Goal: Information Seeking & Learning: Learn about a topic

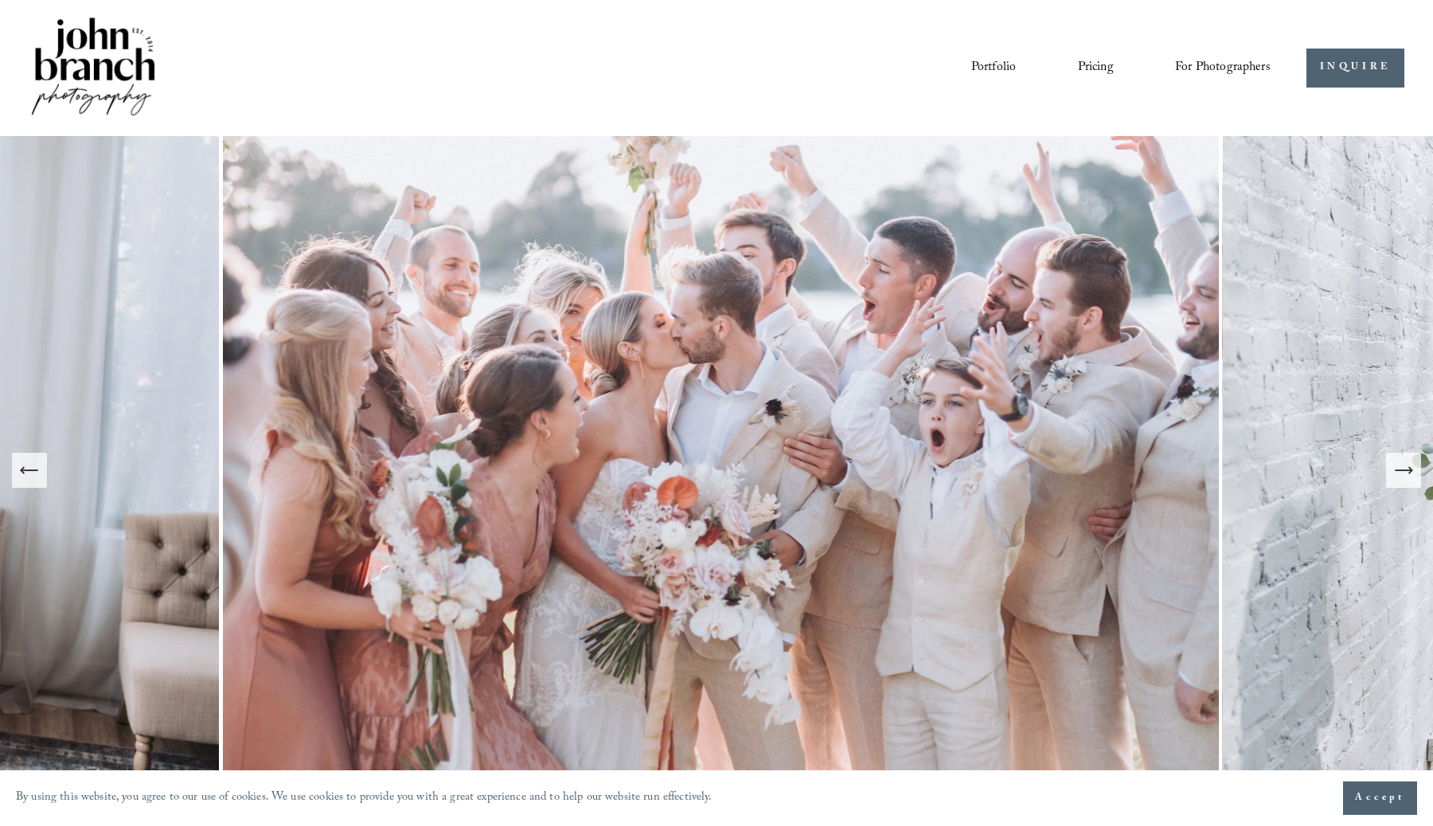
click at [0, 0] on span "Presets" at bounding box center [0, 0] width 0 height 0
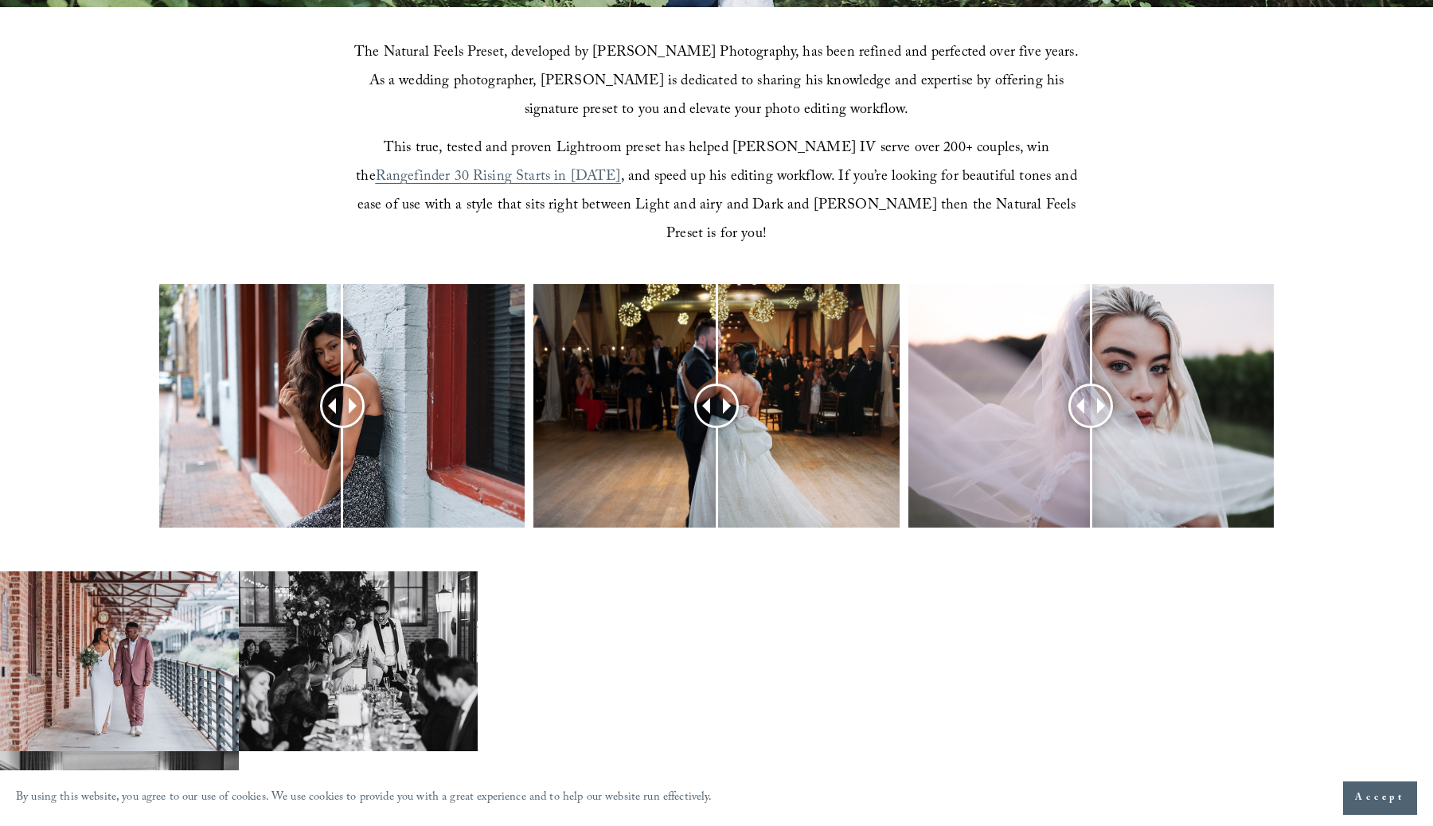
scroll to position [553, 0]
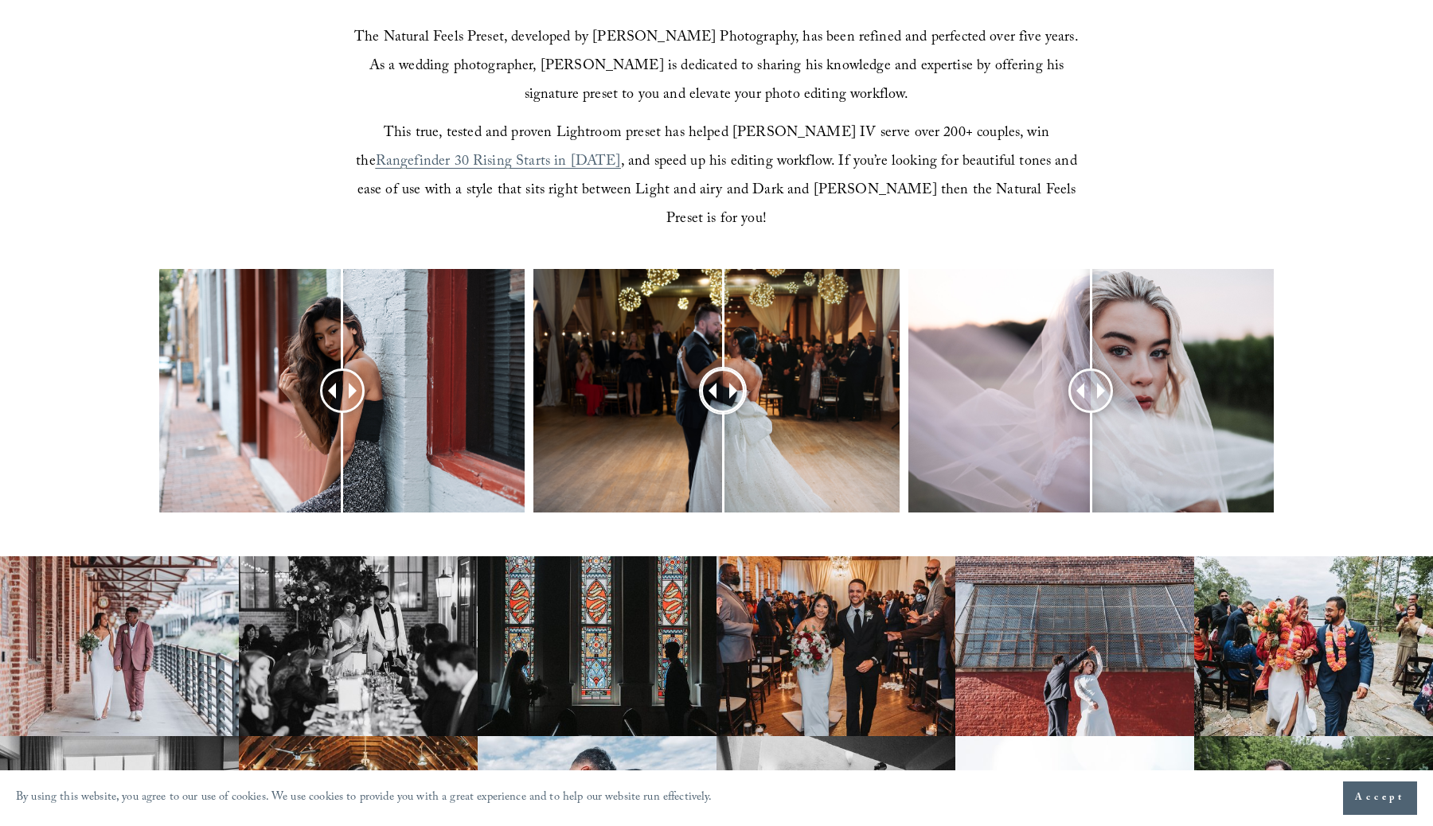
drag, startPoint x: 709, startPoint y: 358, endPoint x: 717, endPoint y: 398, distance: 40.8
click at [717, 398] on div at bounding box center [723, 391] width 41 height 41
drag, startPoint x: 334, startPoint y: 369, endPoint x: 313, endPoint y: 354, distance: 25.6
click at [311, 371] on div at bounding box center [311, 391] width 41 height 41
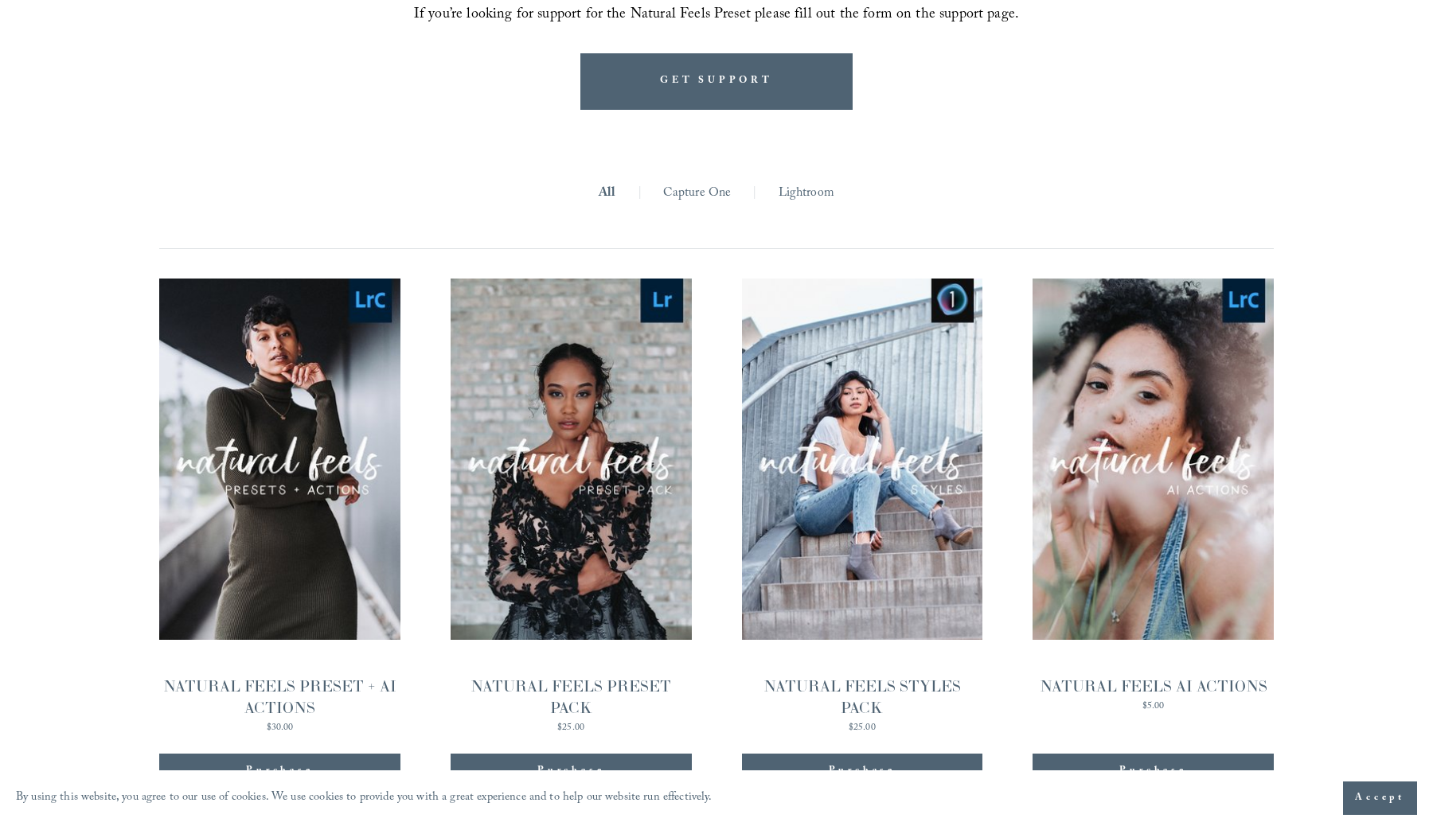
scroll to position [1511, 0]
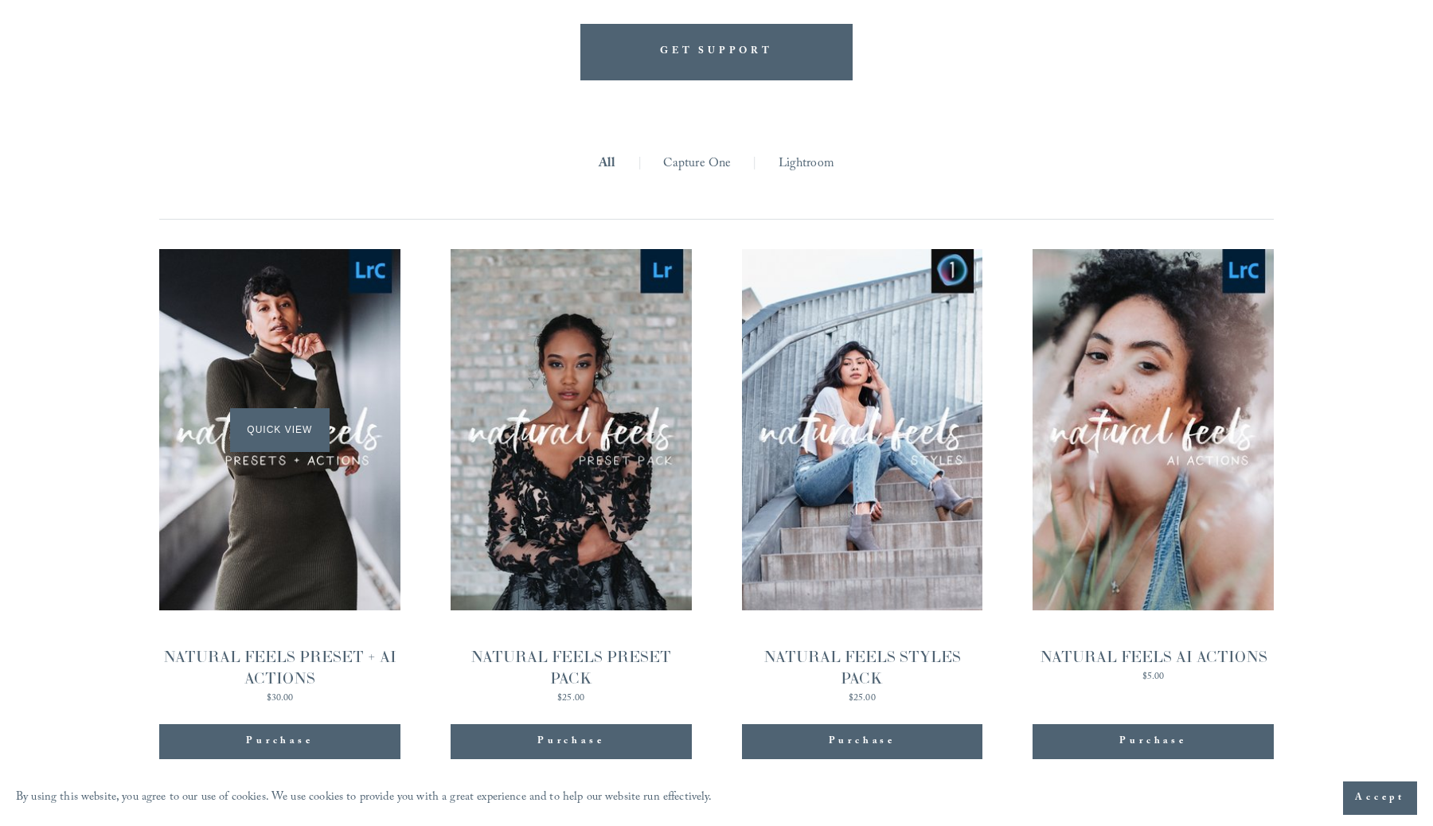
click at [294, 411] on span "Quick View" at bounding box center [280, 430] width 100 height 44
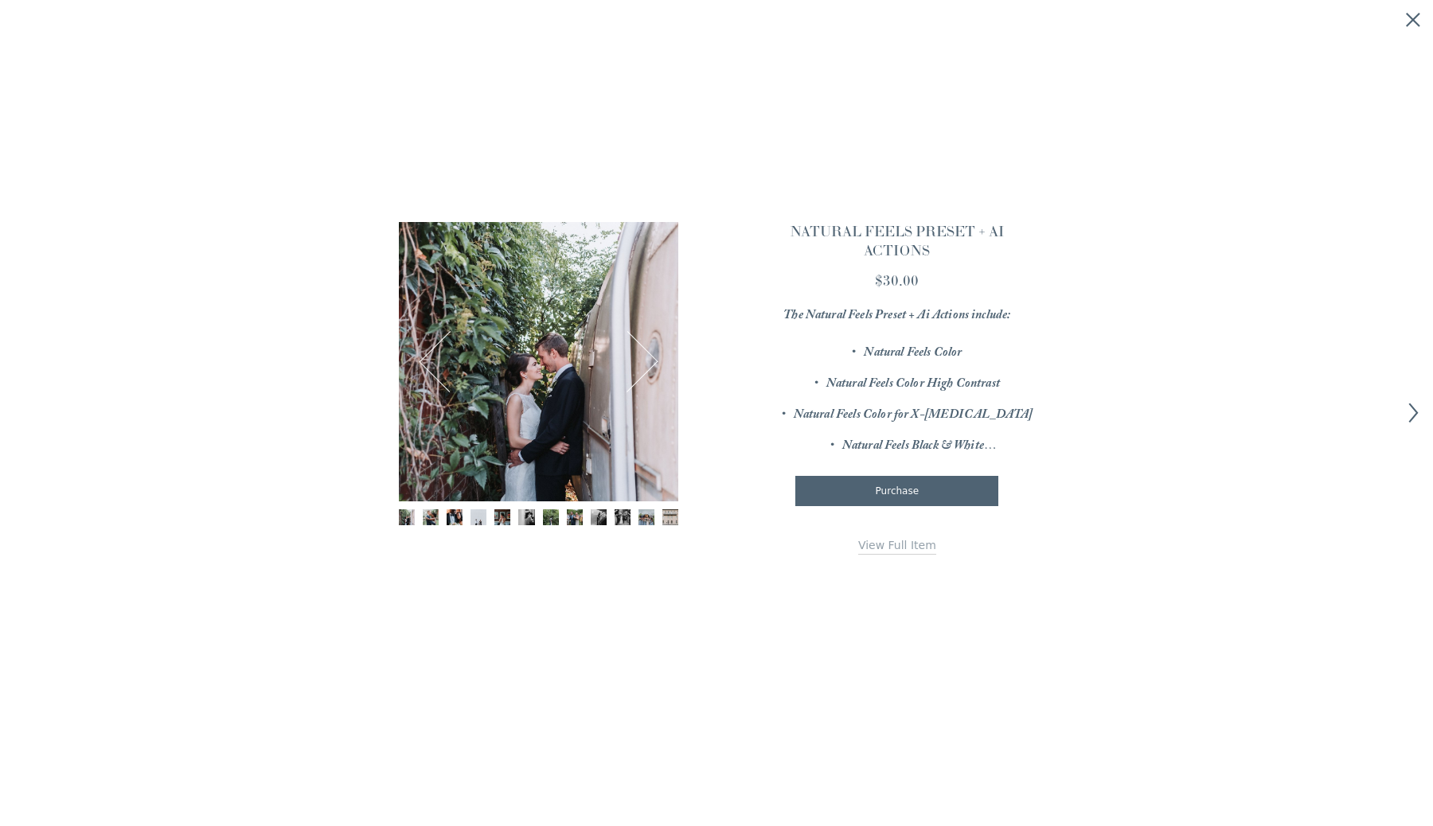
click at [533, 515] on img "Image 6 of 12" at bounding box center [526, 518] width 16 height 16
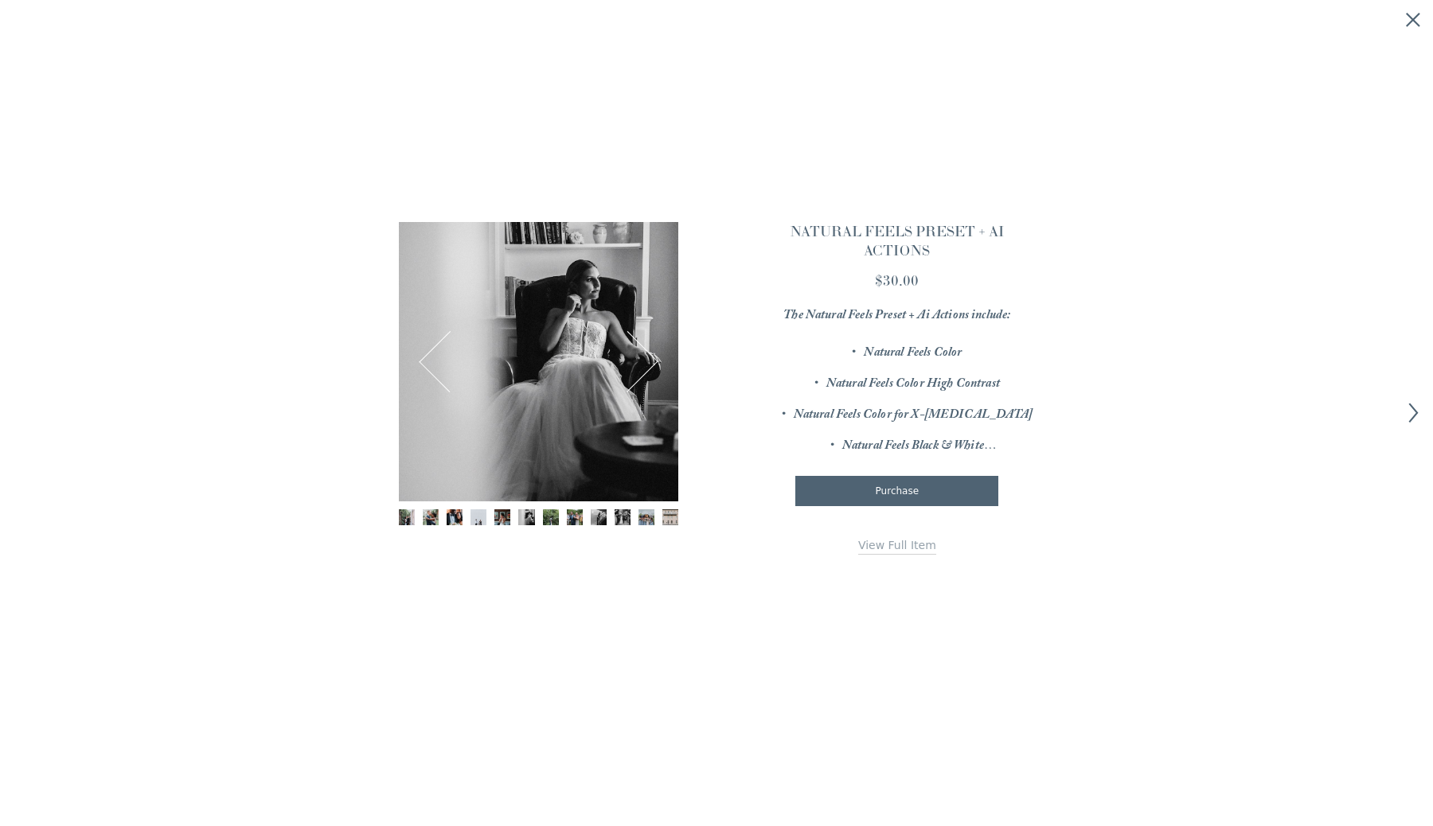
click at [568, 518] on img "Image 8 of 12" at bounding box center [575, 518] width 16 height 16
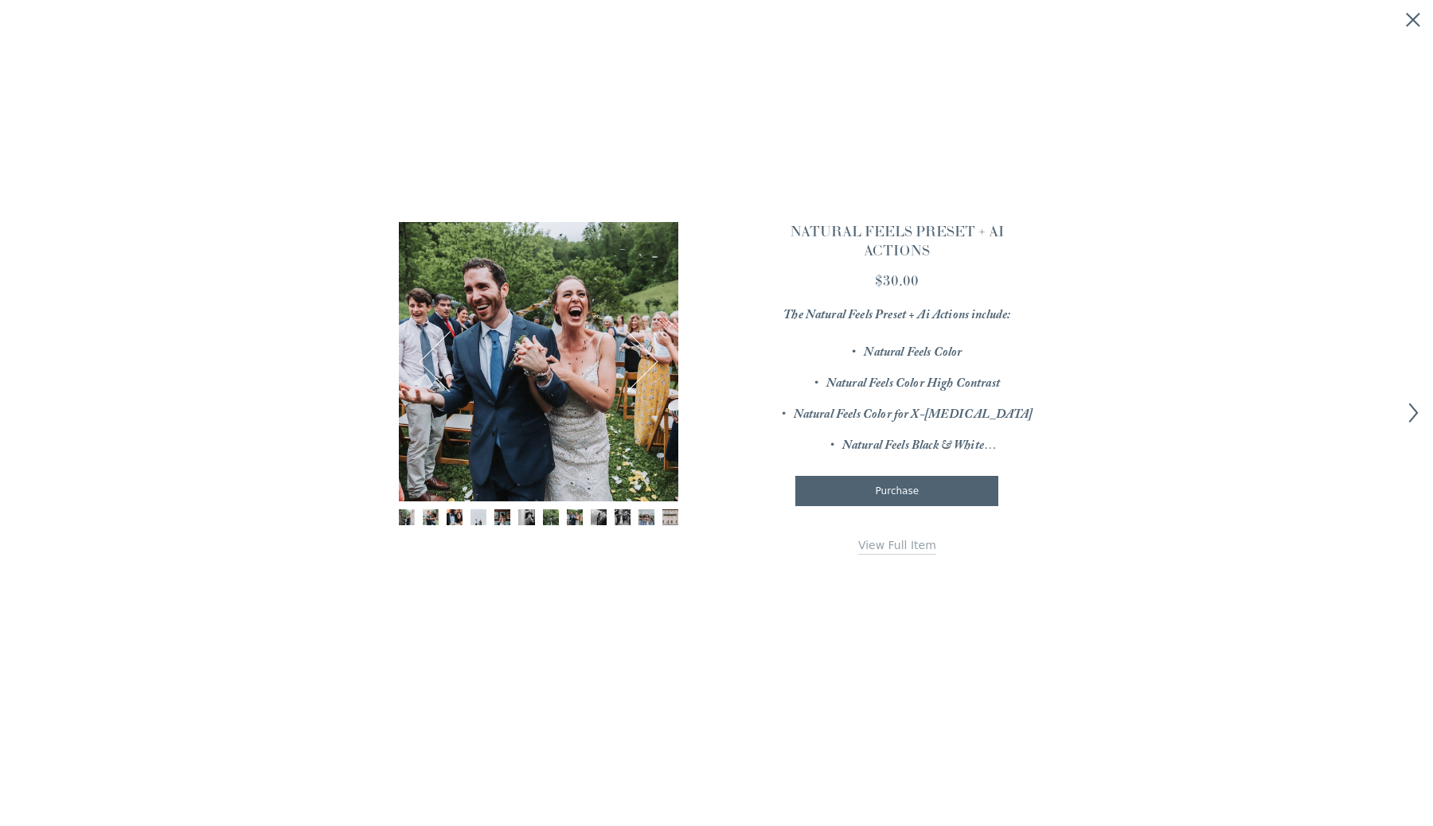
click at [589, 518] on div "Gallery thumbnails" at bounding box center [538, 519] width 279 height 18
click at [600, 518] on img "Image 9 of 12" at bounding box center [599, 518] width 16 height 16
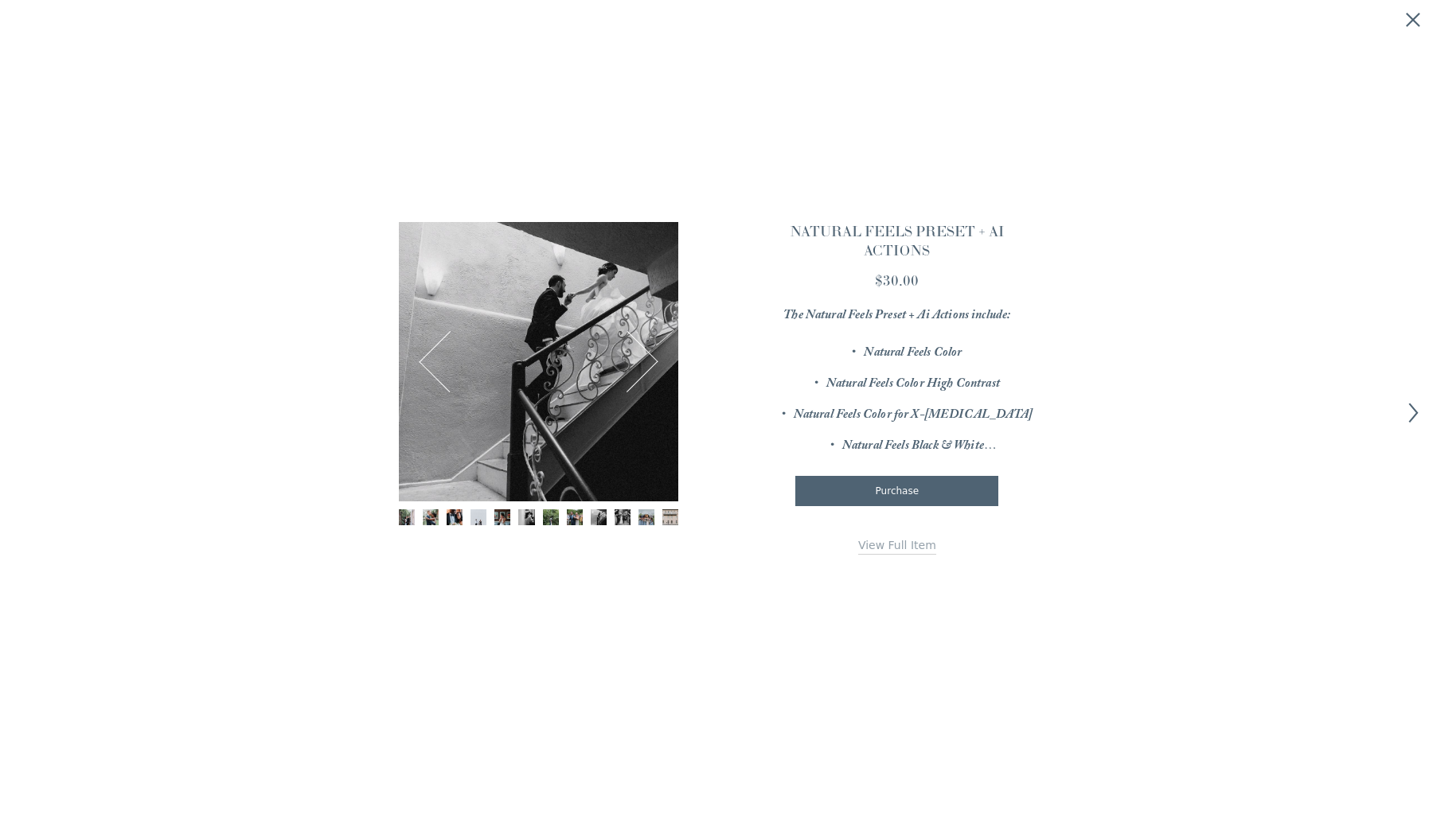
click at [628, 518] on img "Image 10 of 12" at bounding box center [623, 518] width 16 height 16
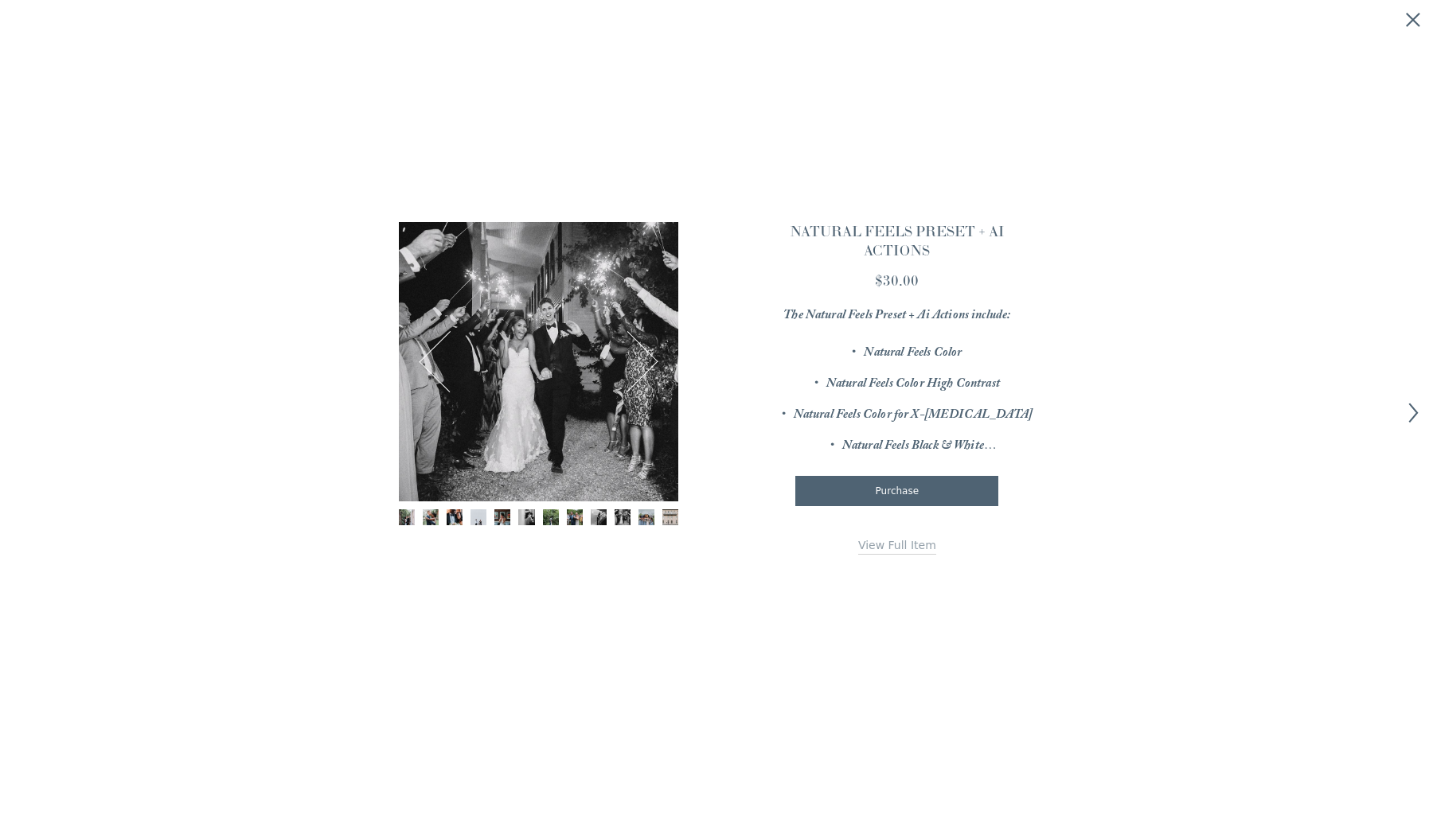
click at [641, 516] on img "Image 11 of 12" at bounding box center [647, 518] width 16 height 16
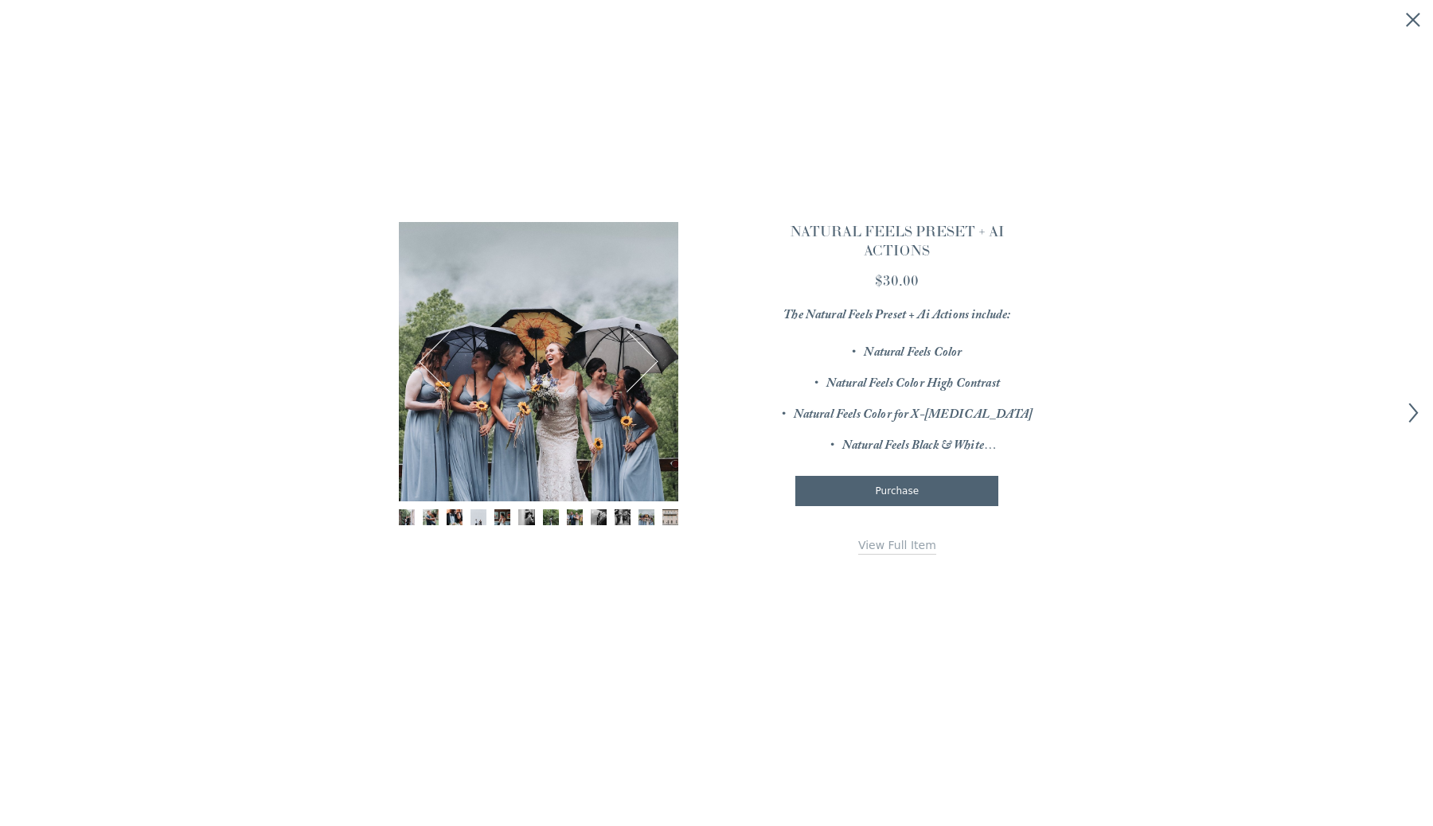
click at [662, 519] on img "Image 12 of 12" at bounding box center [670, 518] width 16 height 16
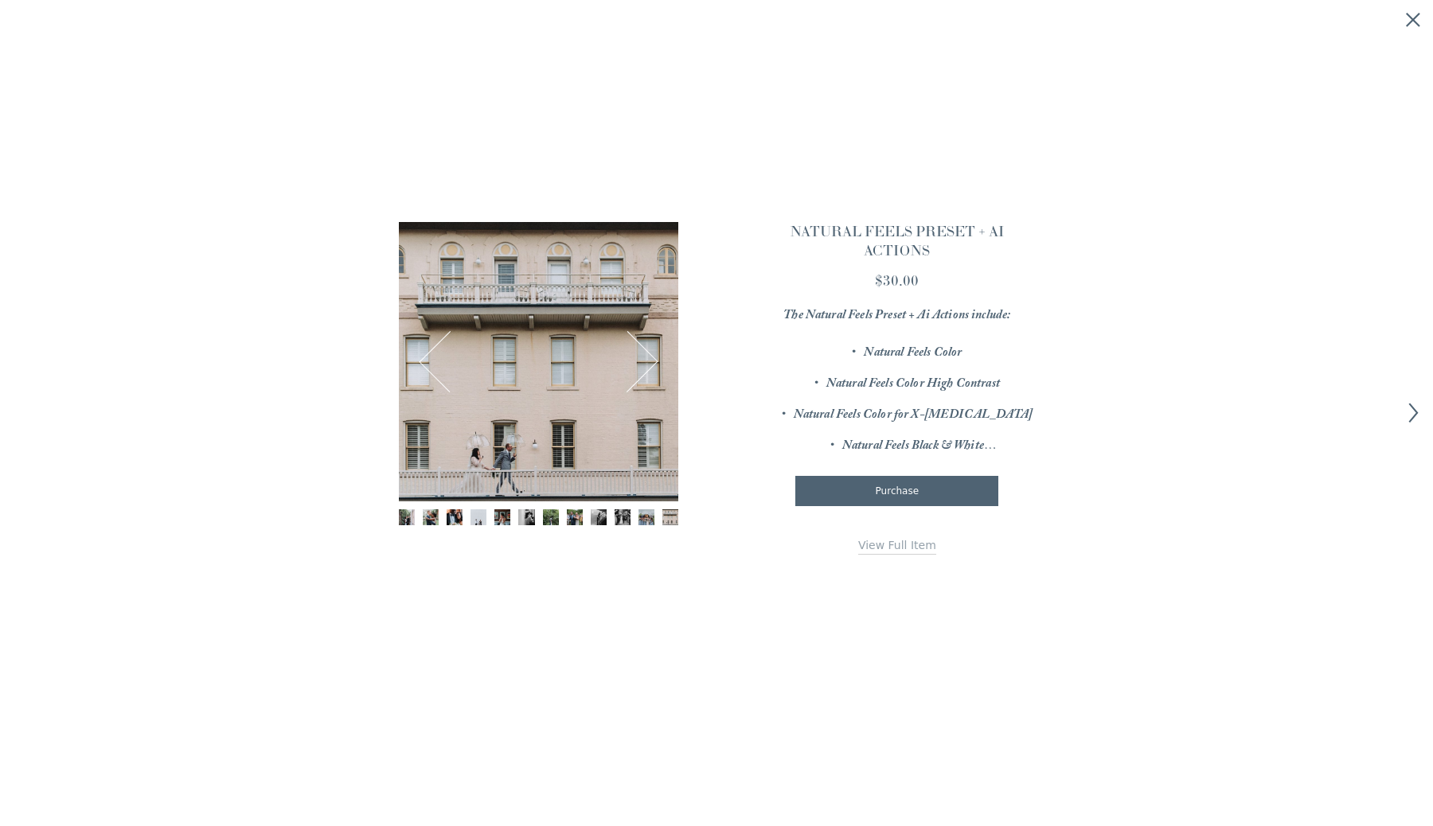
click at [638, 520] on div "Gallery thumbnails" at bounding box center [538, 519] width 279 height 18
click at [531, 517] on img "Image 6 of 12" at bounding box center [526, 518] width 16 height 16
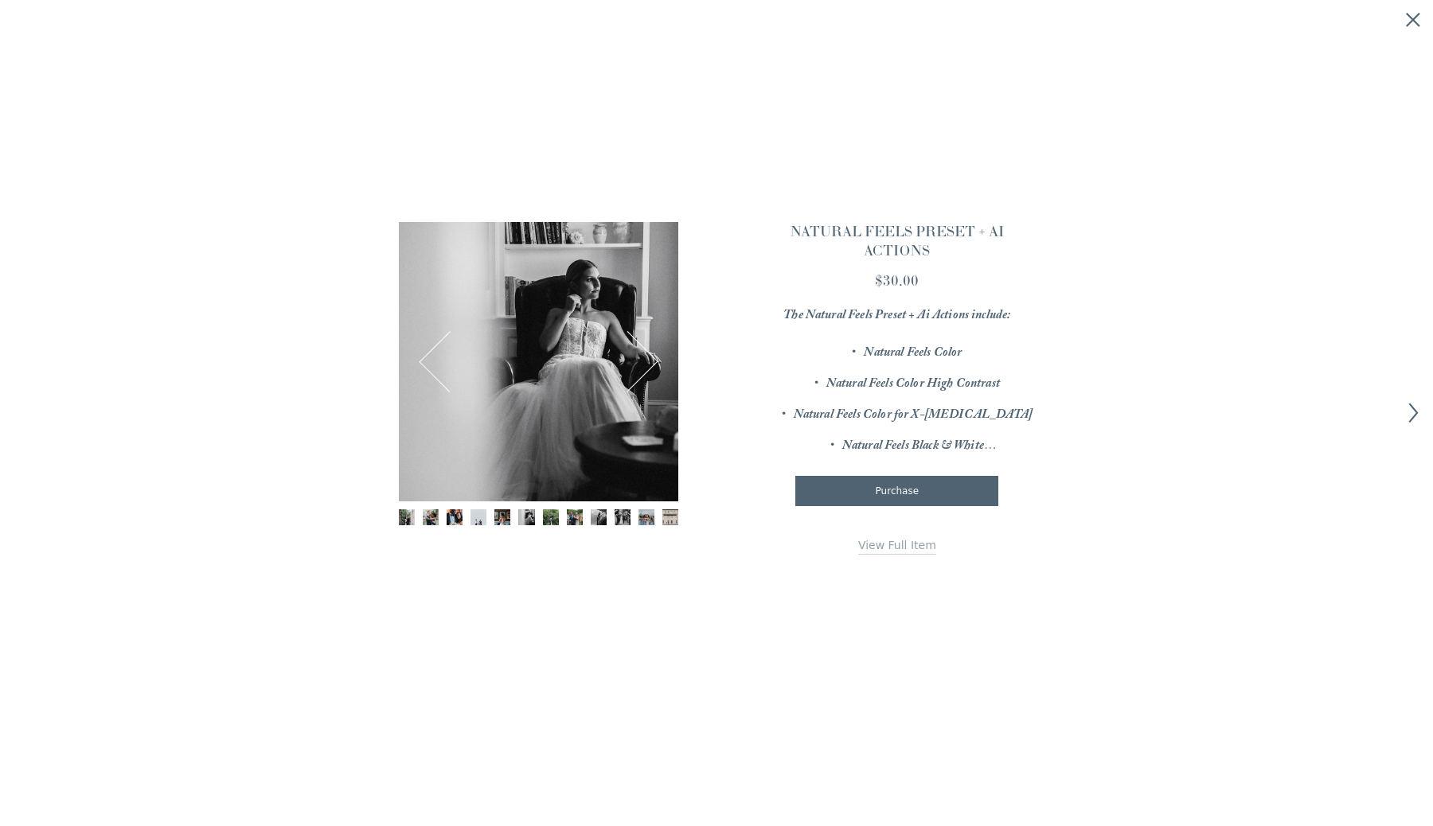
click at [549, 517] on img "Image 7 of 12" at bounding box center [551, 518] width 16 height 16
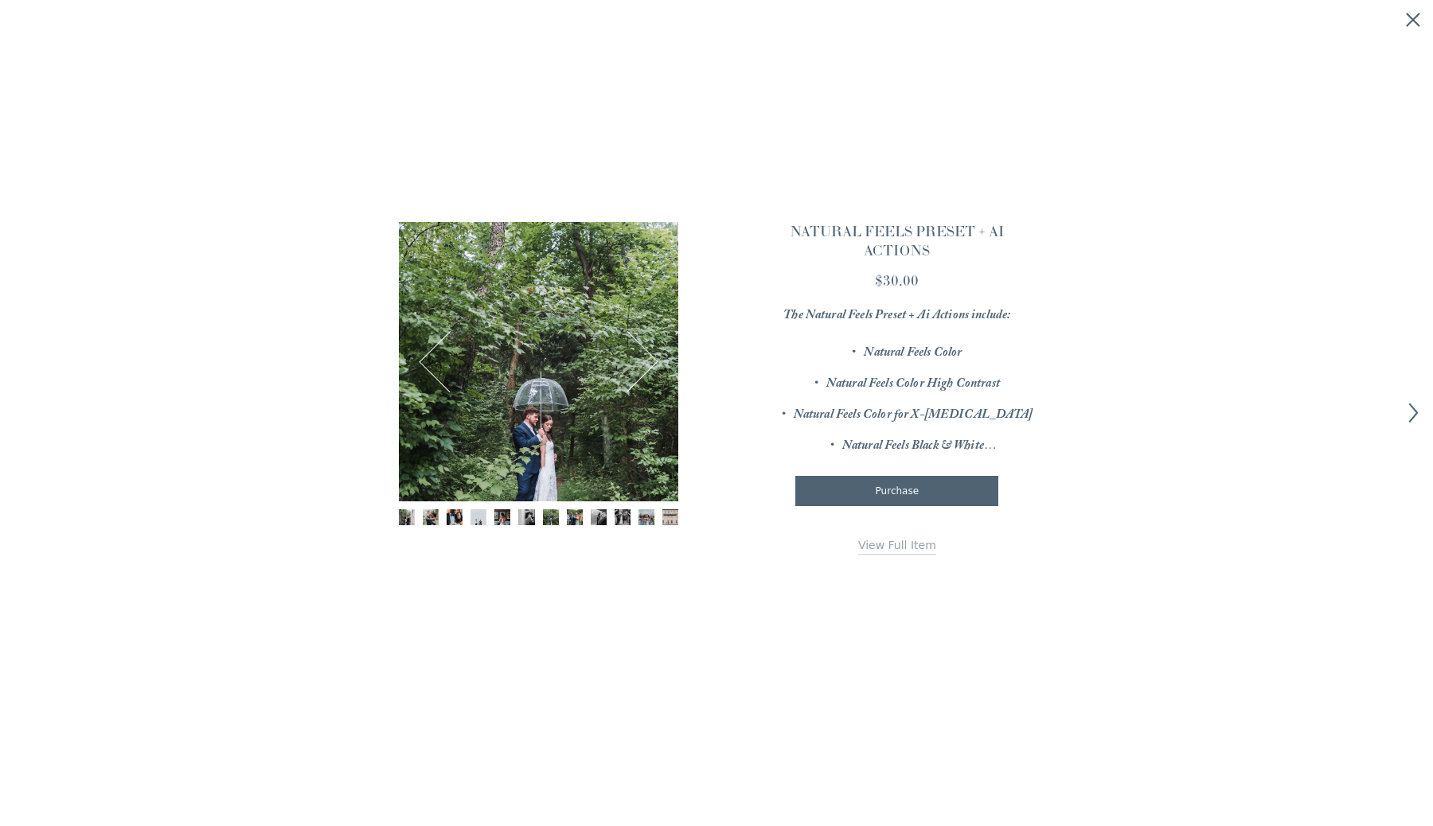
click at [454, 515] on img "Image 3 of 12" at bounding box center [455, 518] width 16 height 16
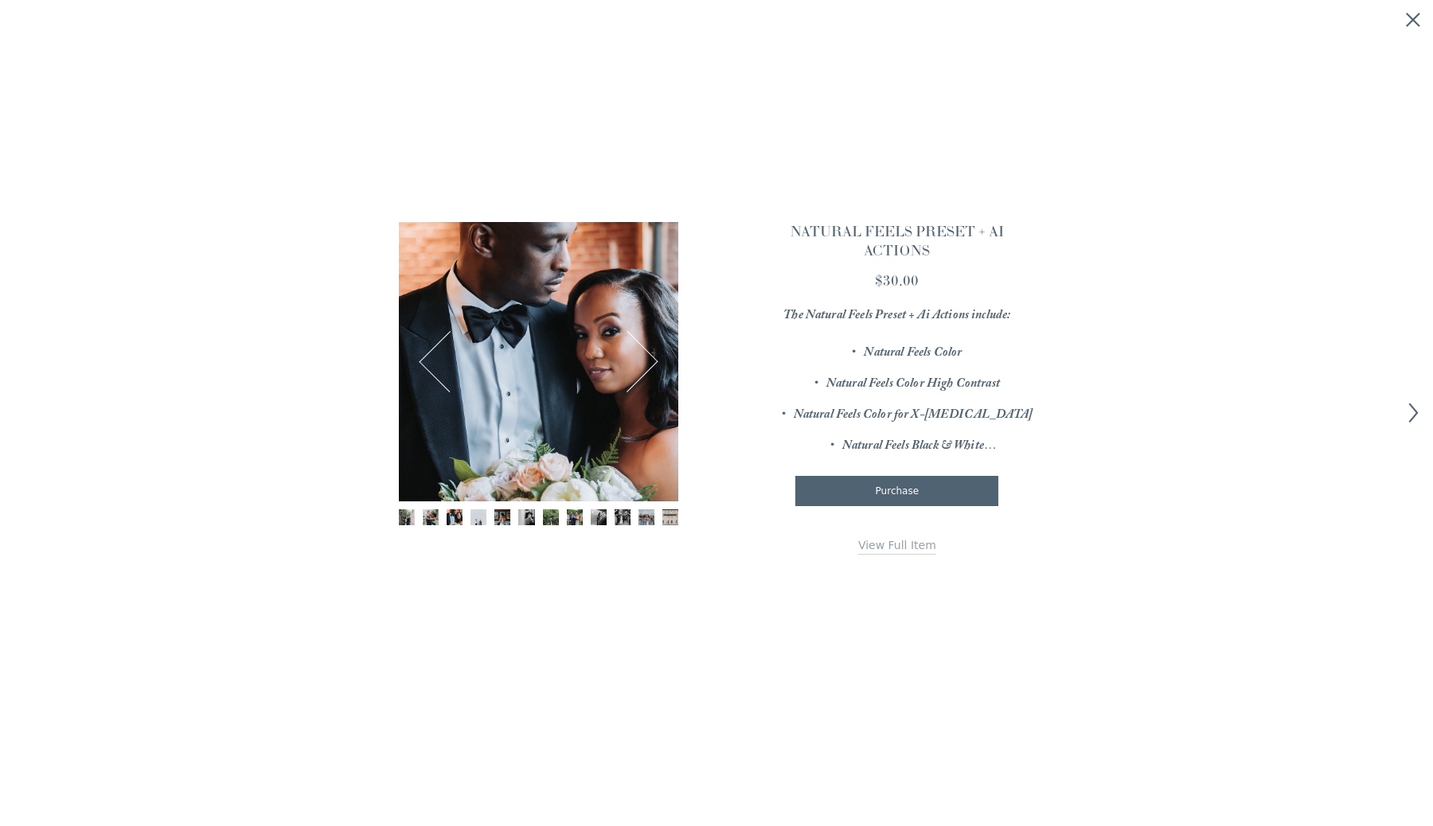
click at [642, 350] on button "Next" at bounding box center [627, 361] width 59 height 59
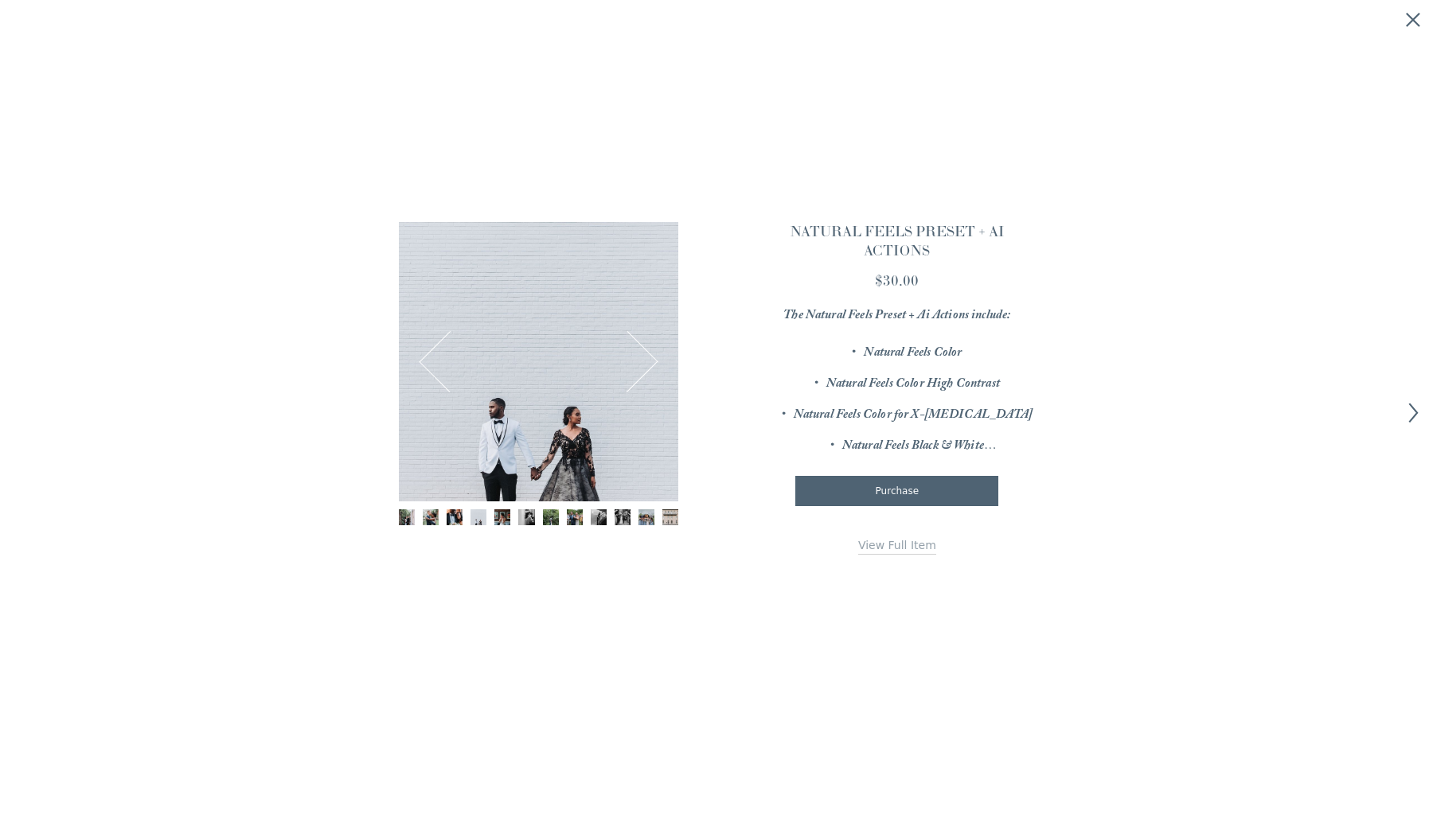
click at [642, 350] on button "Next" at bounding box center [627, 361] width 59 height 59
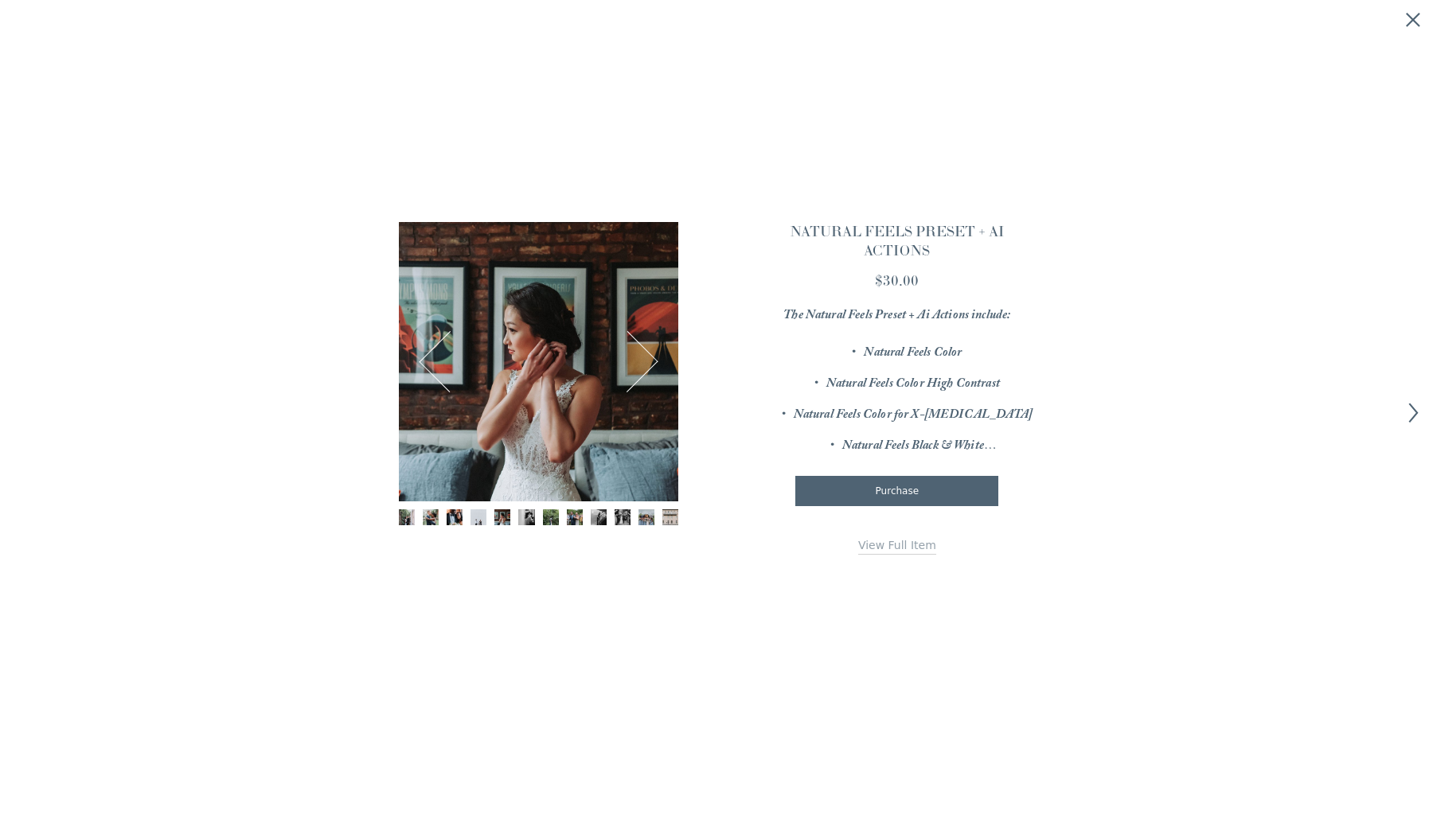
click at [642, 350] on button "Next" at bounding box center [627, 361] width 59 height 59
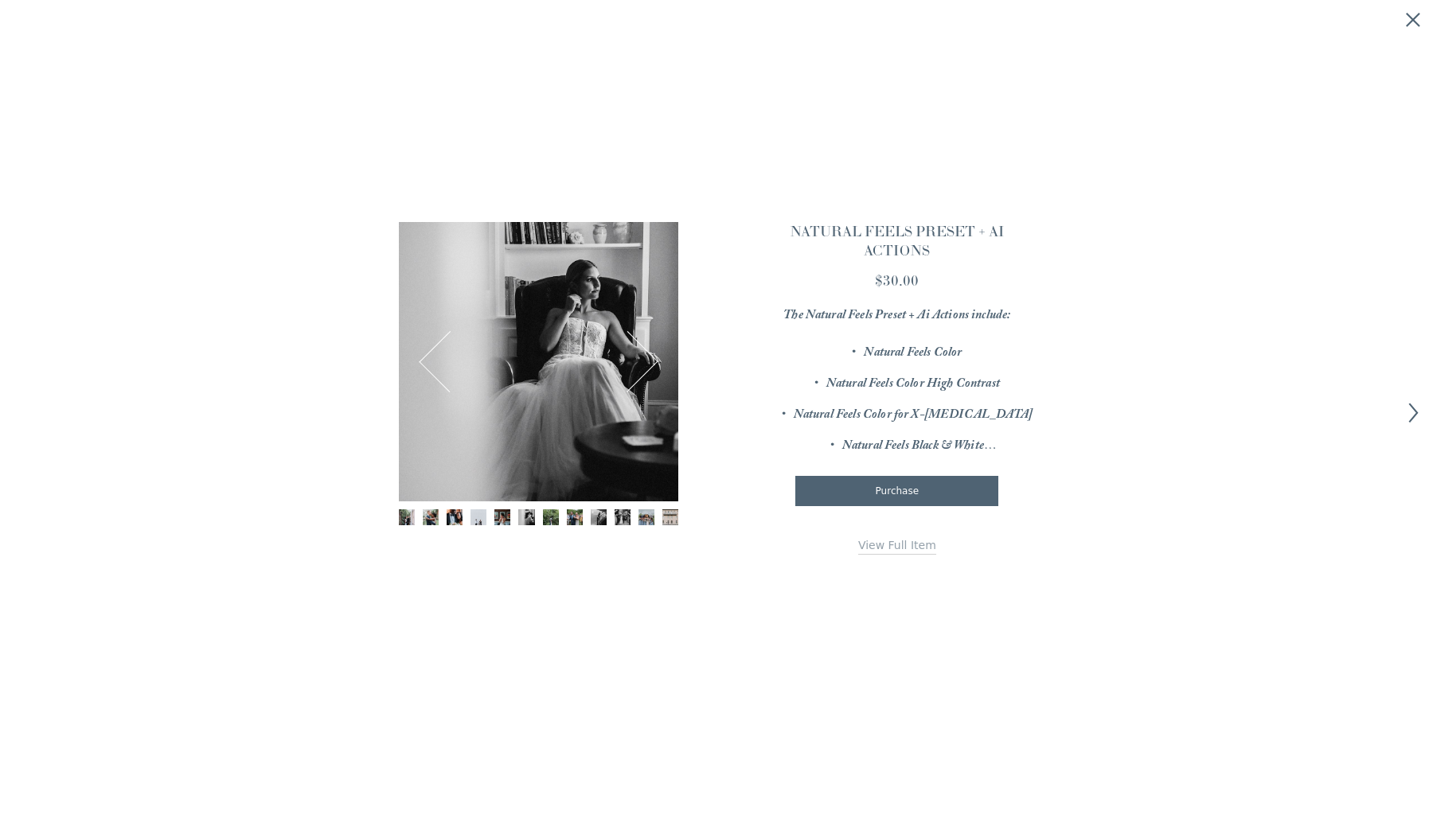
click at [642, 350] on button "Next" at bounding box center [627, 361] width 59 height 59
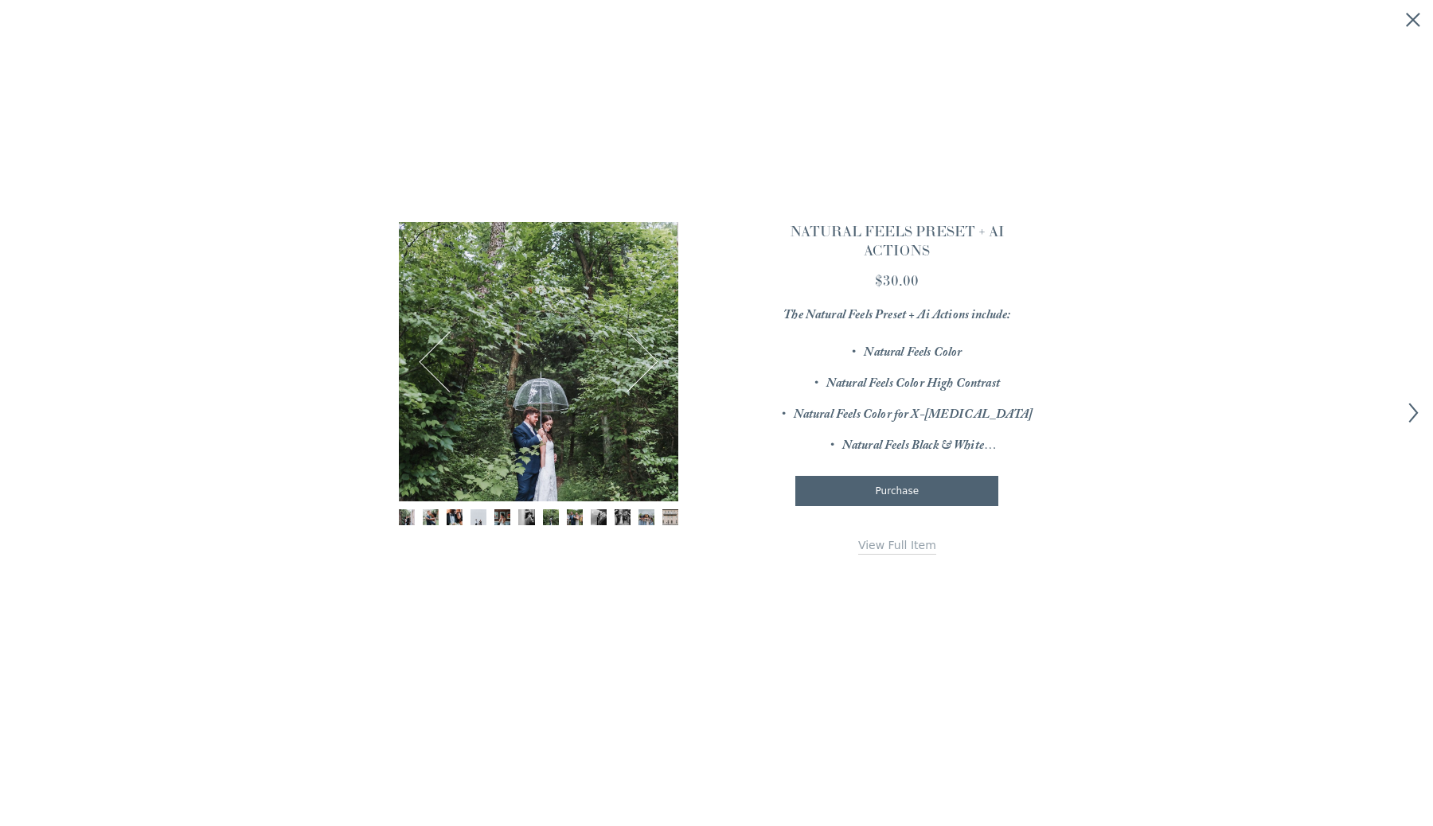
click at [1417, 18] on icon "Close quick view" at bounding box center [1413, 20] width 16 height 16
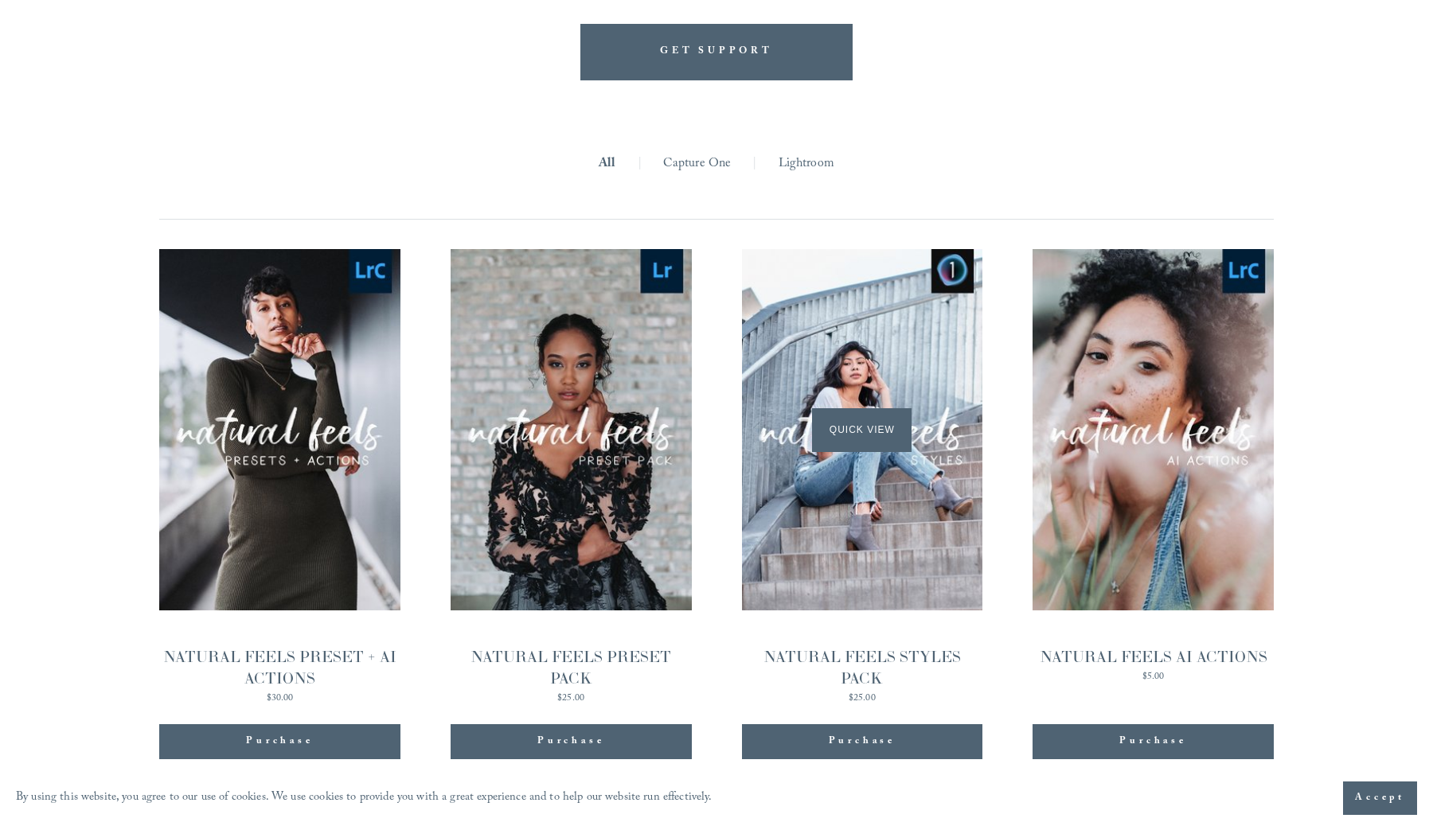
click at [903, 446] on div "Quick View" at bounding box center [862, 429] width 241 height 361
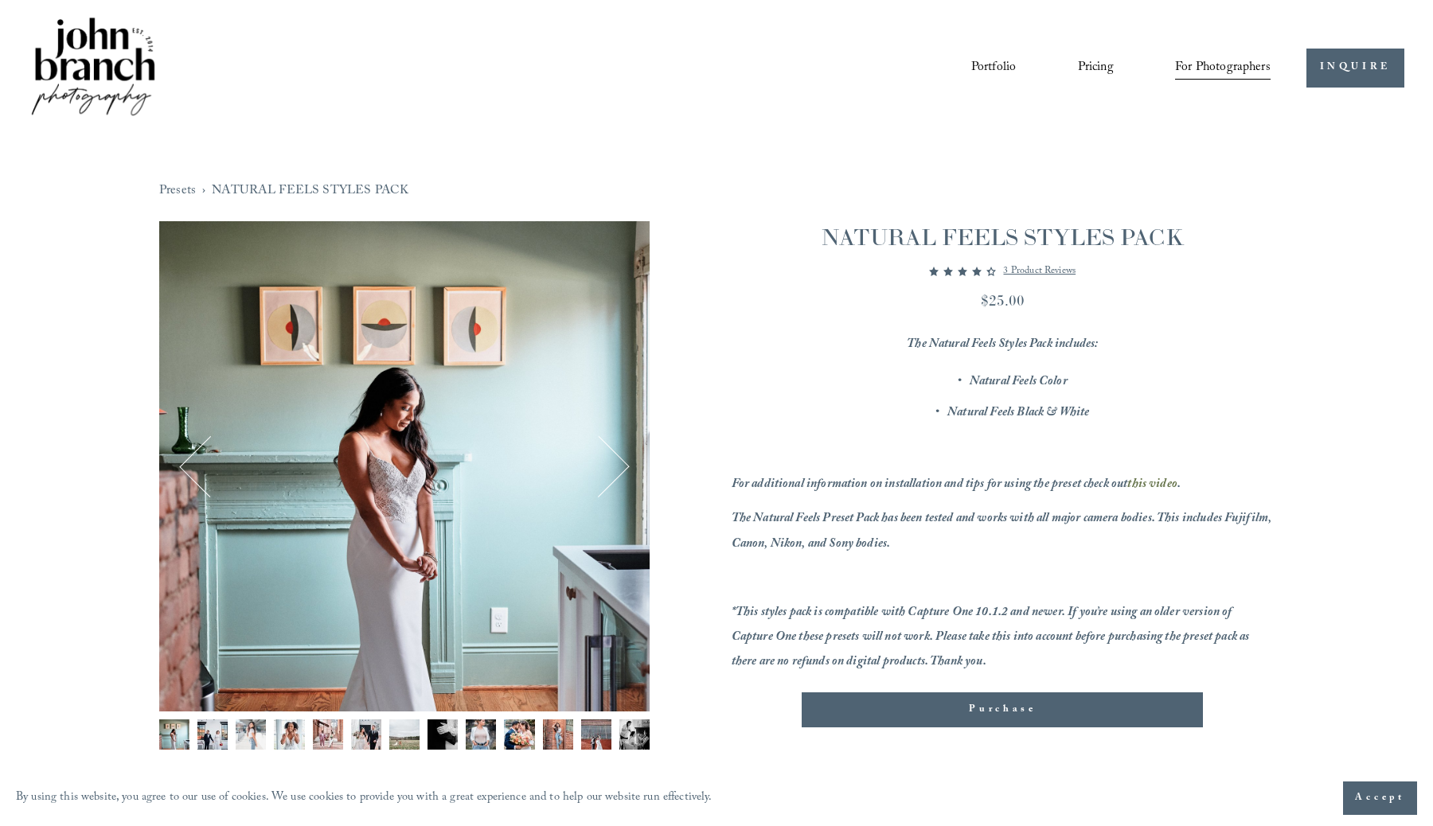
click at [616, 470] on button "Next" at bounding box center [598, 466] width 59 height 59
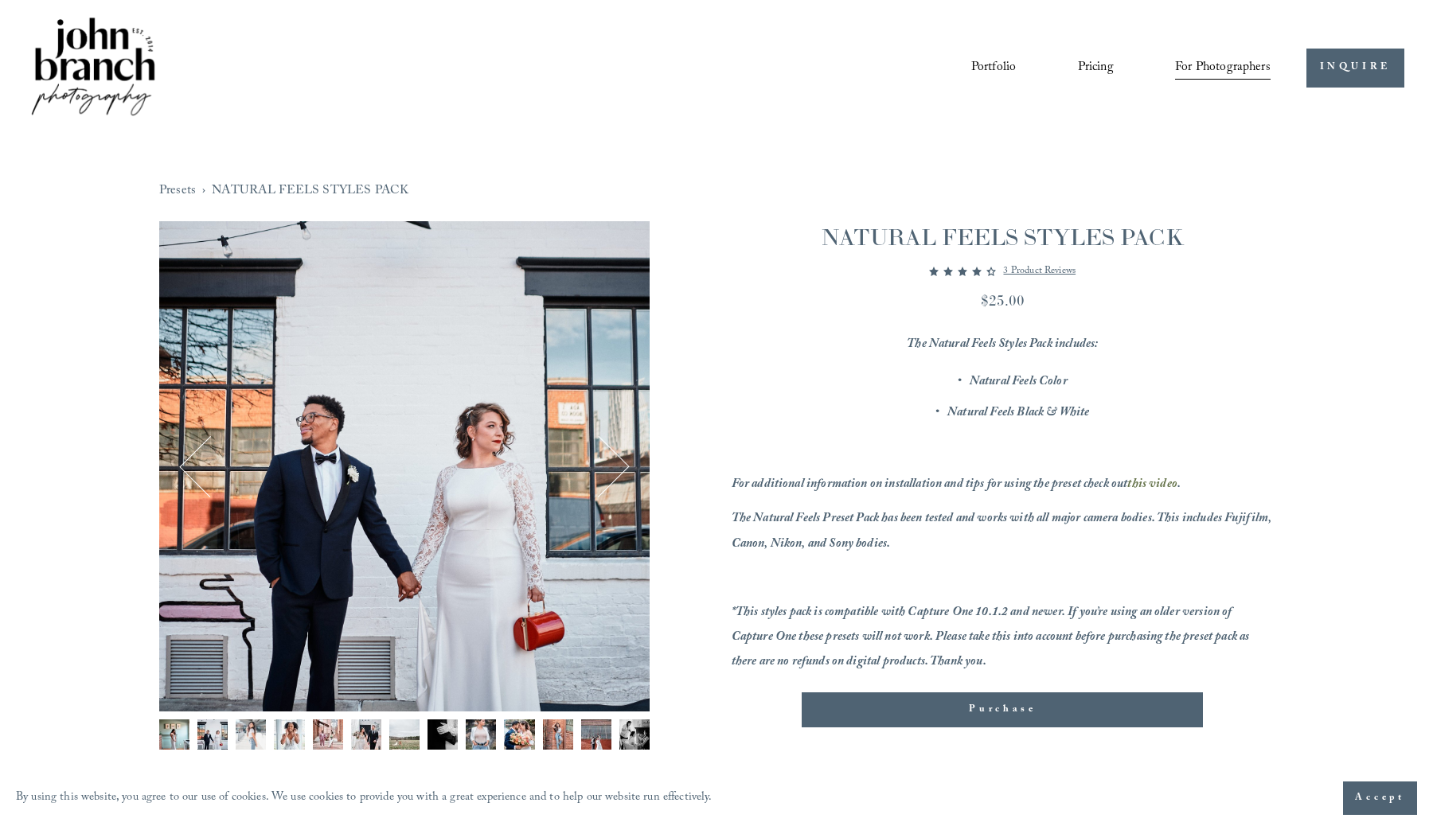
click at [616, 470] on button "Next" at bounding box center [598, 466] width 59 height 59
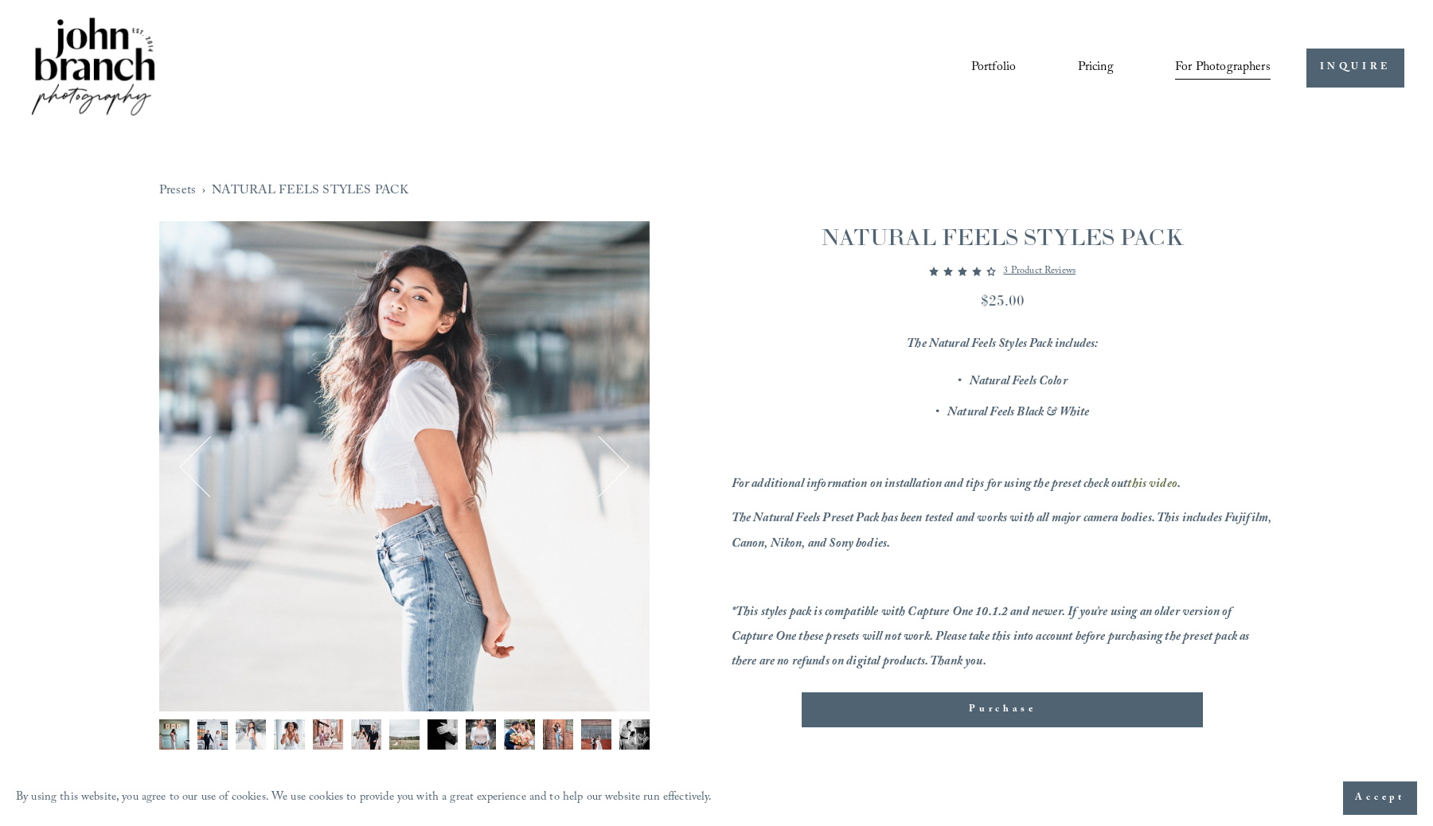
click at [616, 470] on button "Next" at bounding box center [598, 466] width 59 height 59
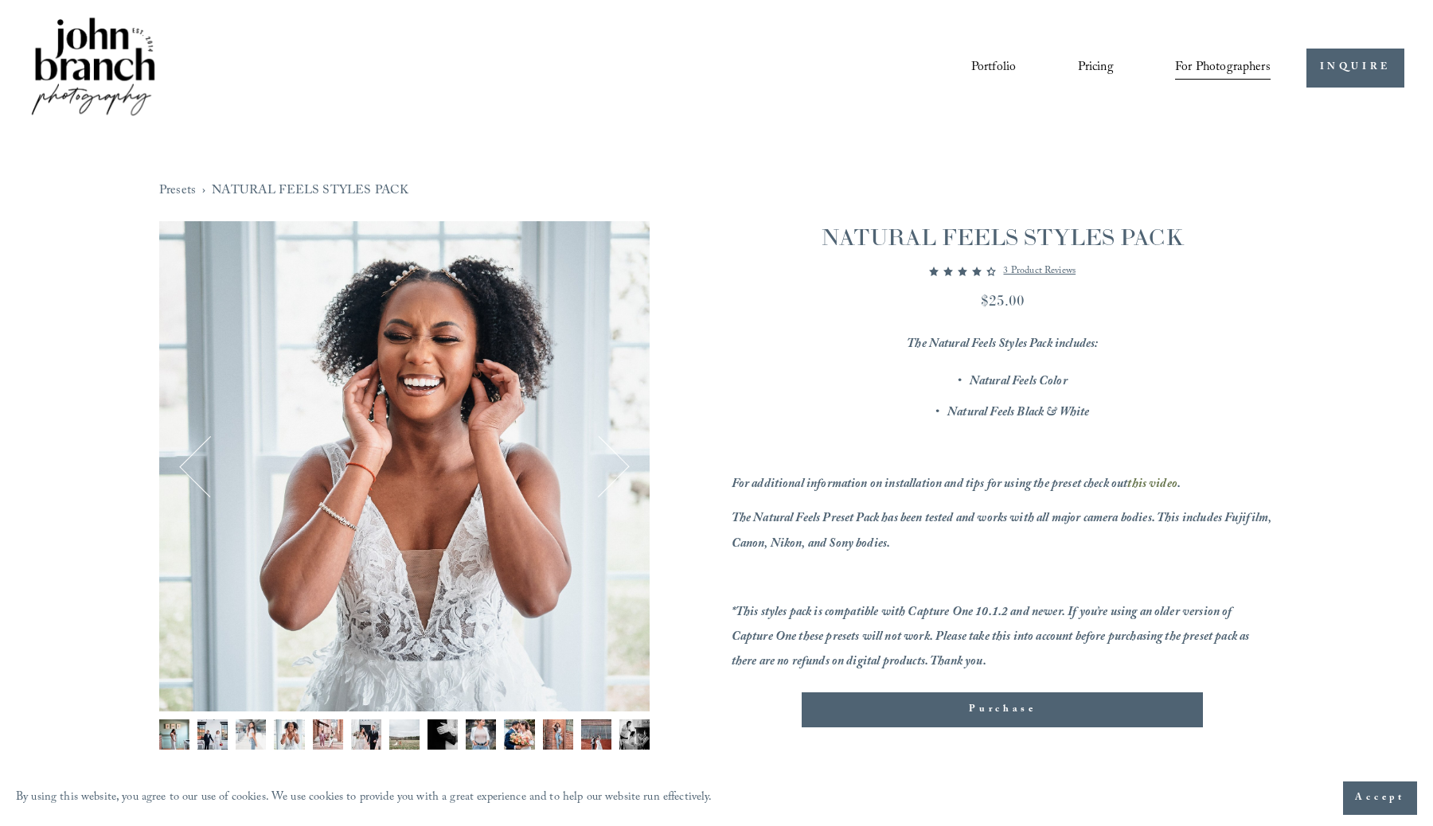
click at [616, 470] on button "Next" at bounding box center [598, 466] width 59 height 59
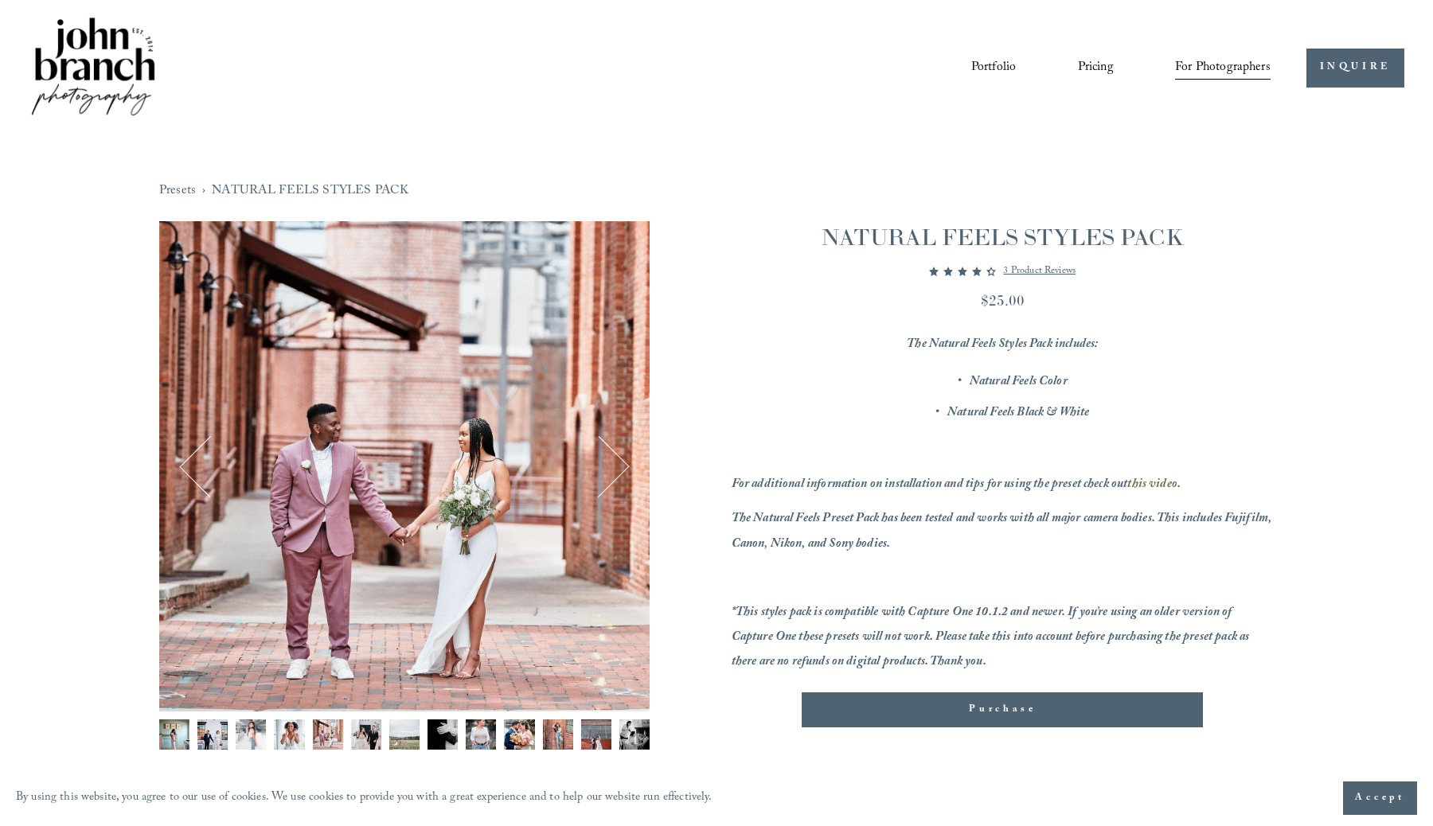
click at [616, 470] on button "Next" at bounding box center [598, 466] width 59 height 59
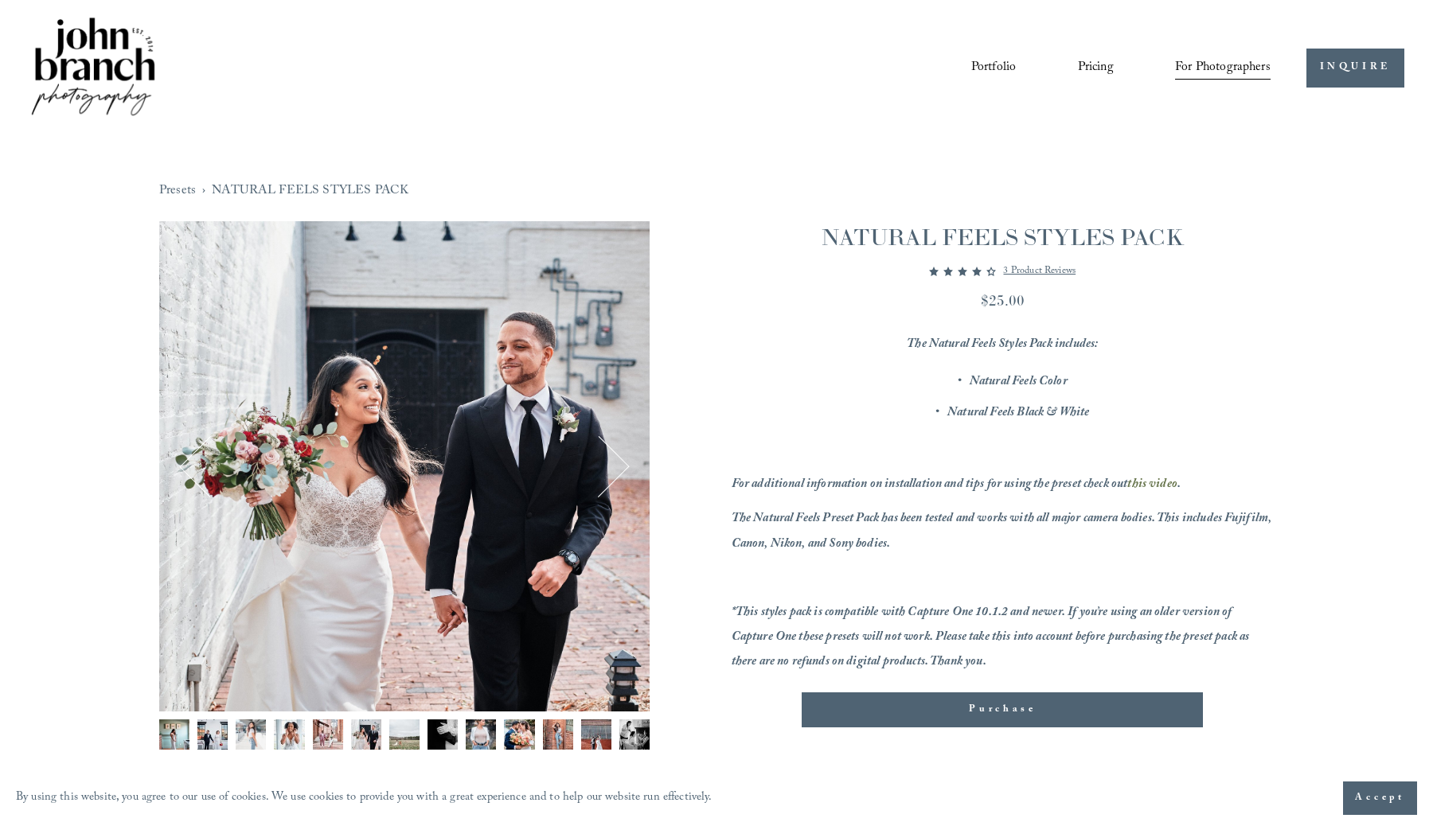
click at [0, 0] on span "Presets" at bounding box center [0, 0] width 0 height 0
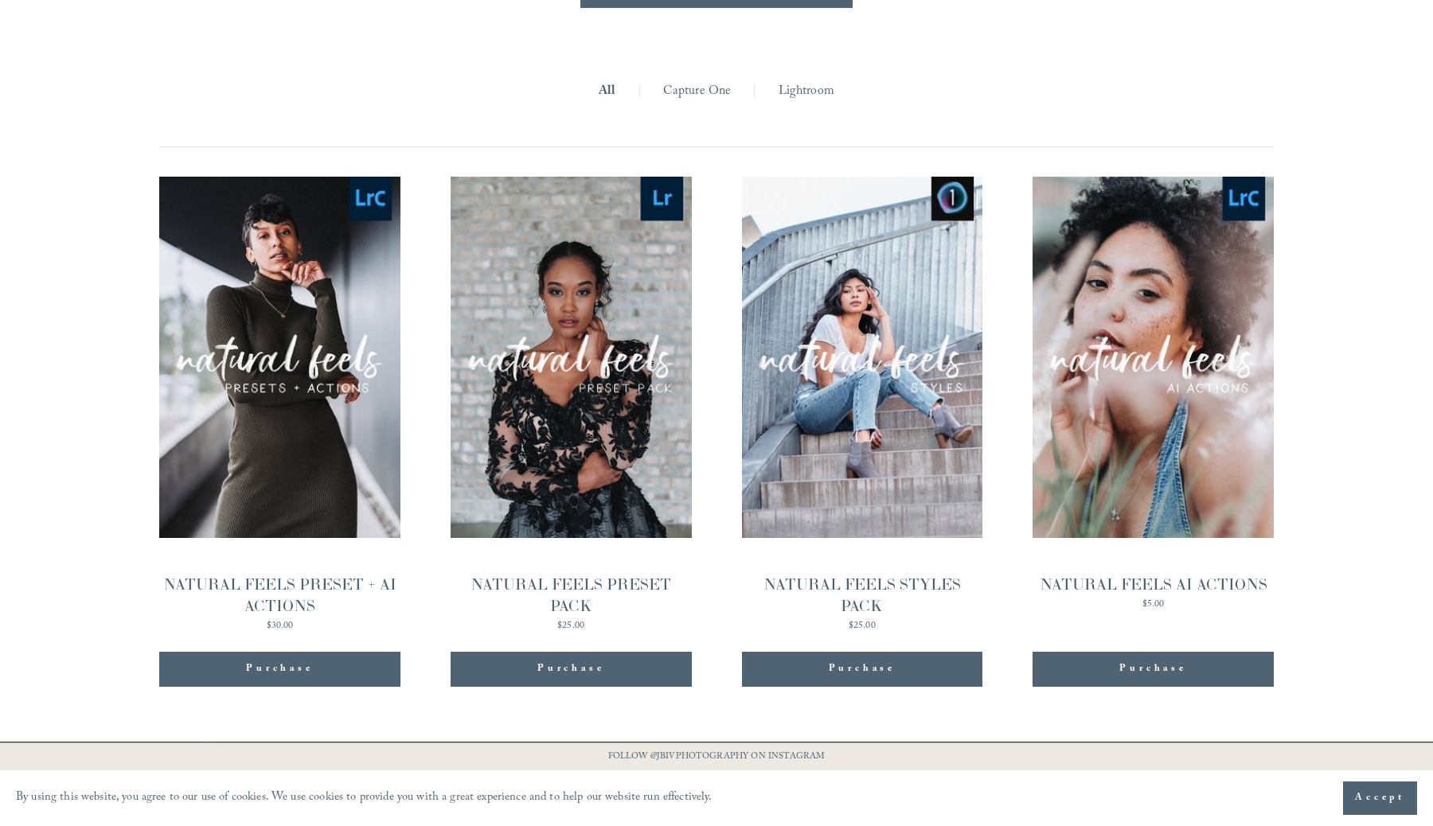
scroll to position [1576, 0]
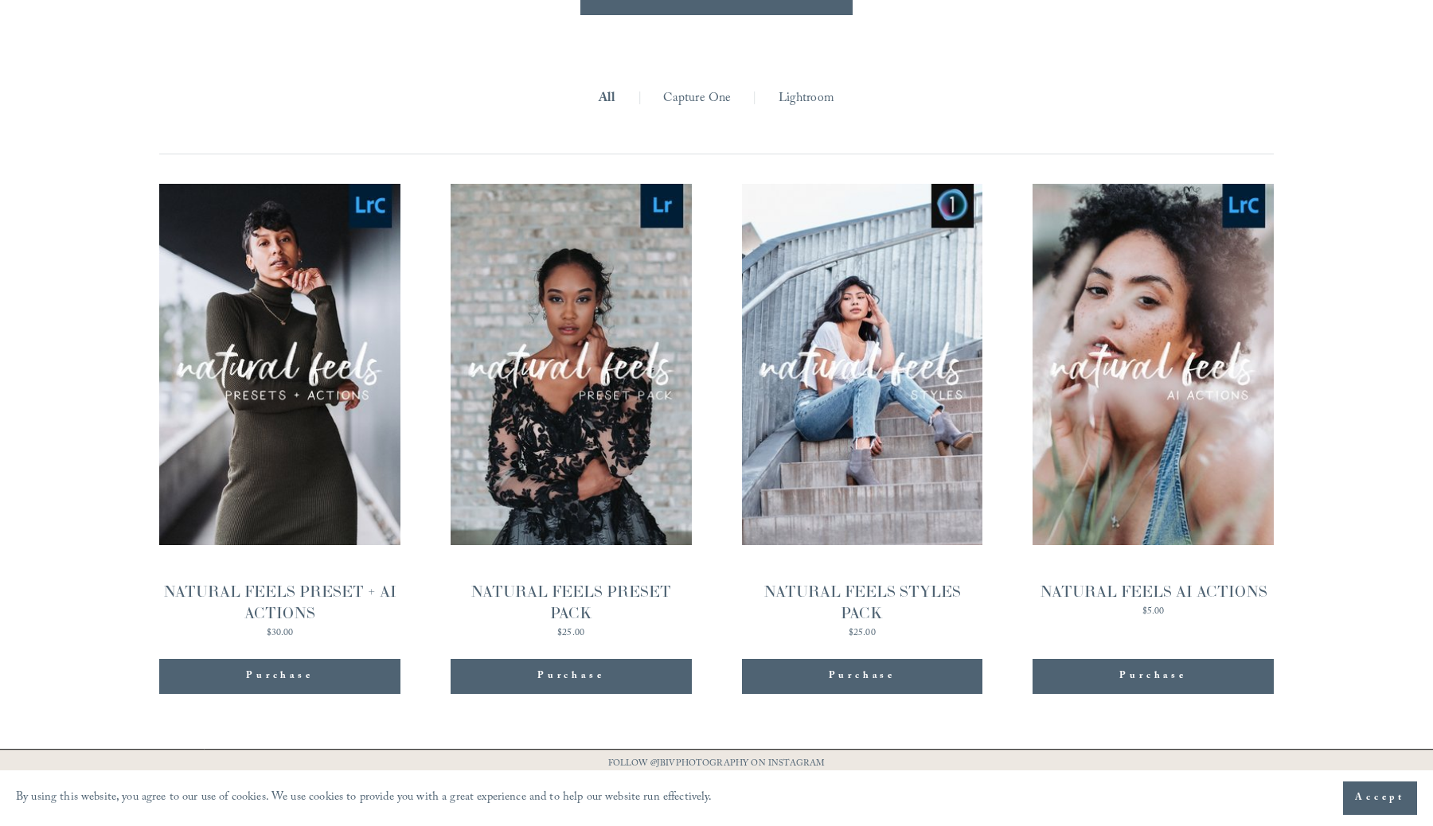
click at [600, 581] on div "NATURAL FEELS PRESET PACK" at bounding box center [571, 602] width 241 height 43
